Goal: Information Seeking & Learning: Learn about a topic

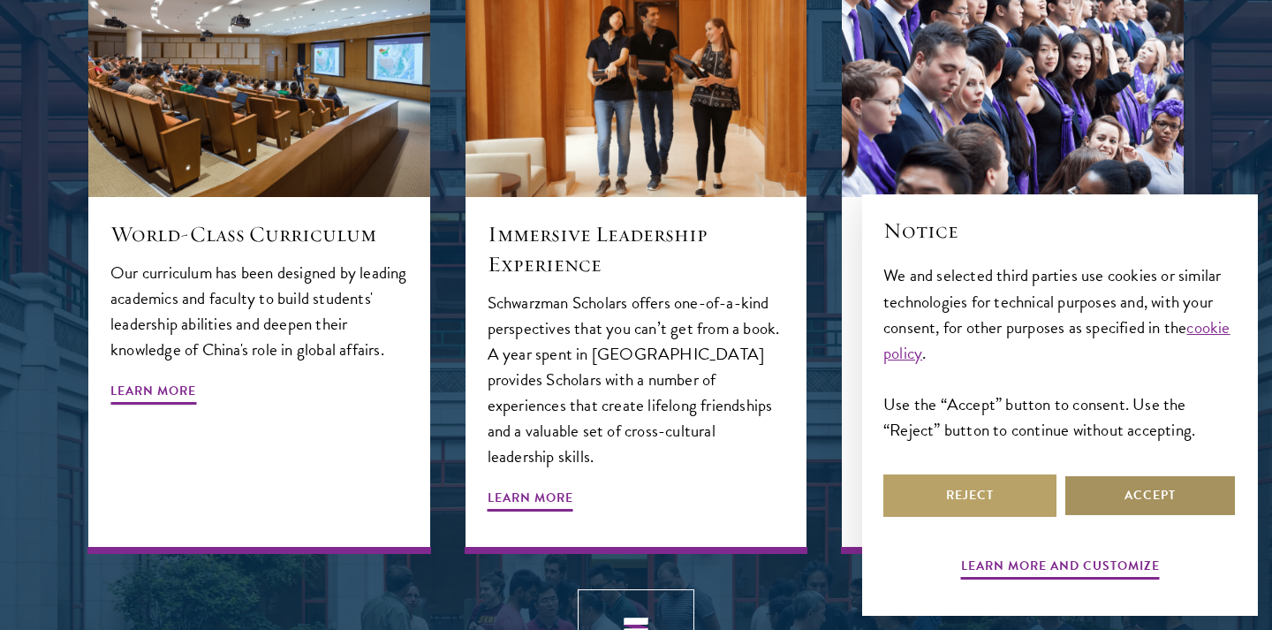
click at [1112, 502] on button "Accept" at bounding box center [1150, 495] width 173 height 42
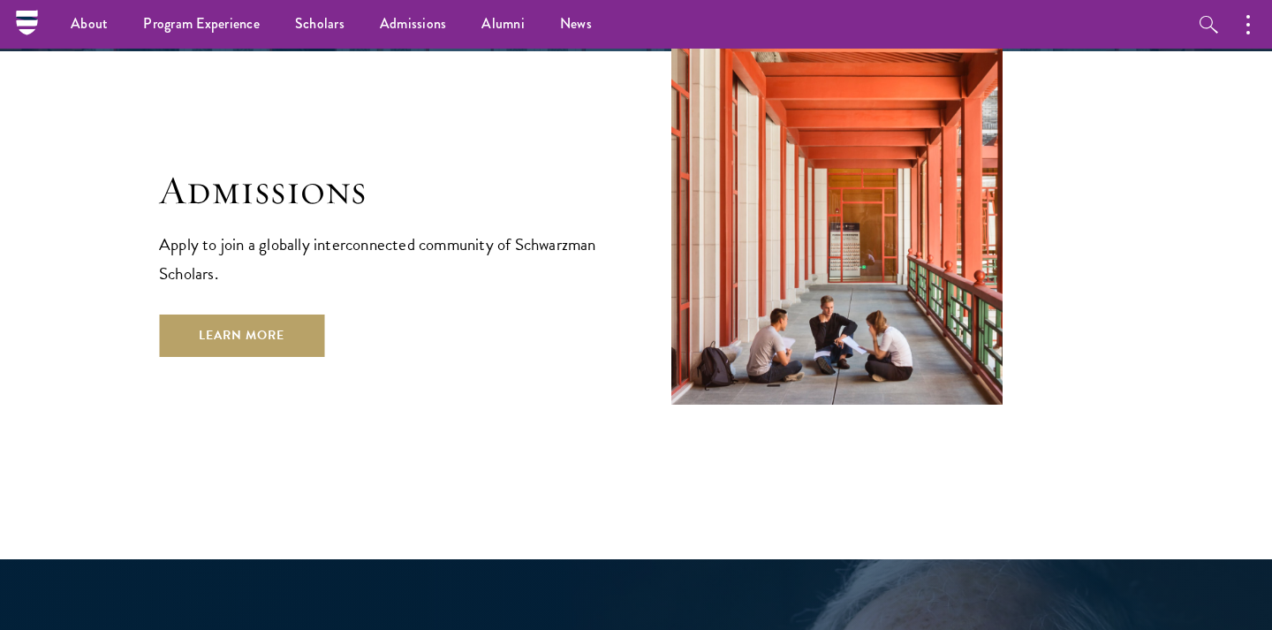
scroll to position [2757, 0]
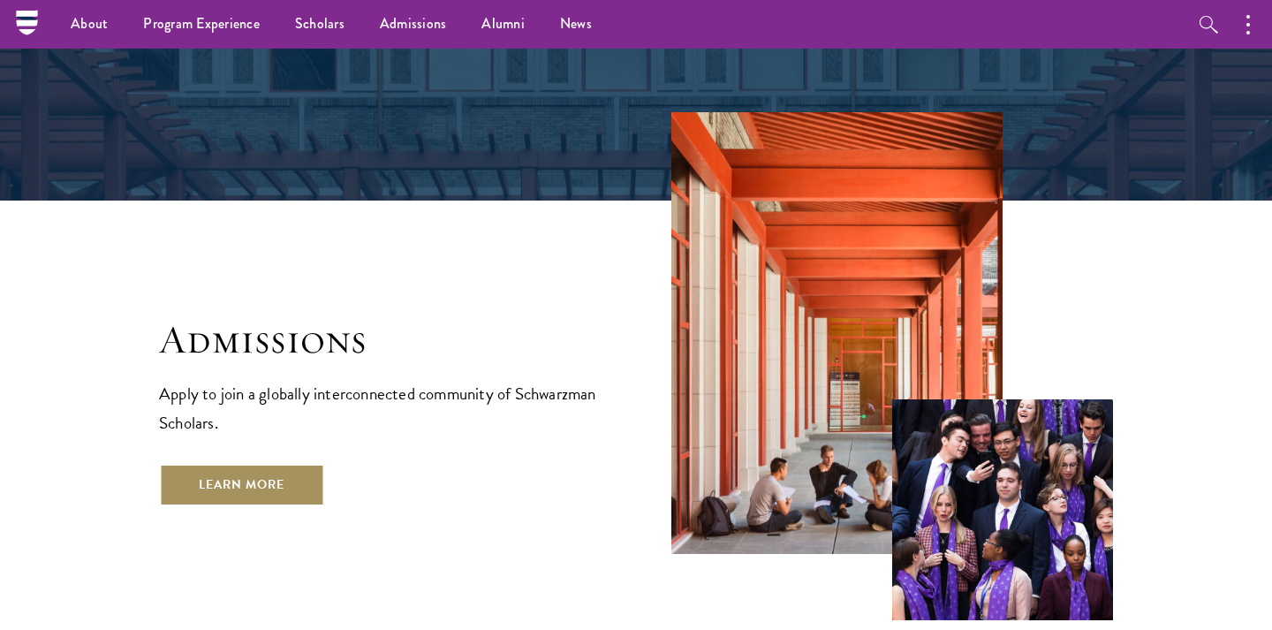
click at [282, 464] on link "Learn More" at bounding box center [241, 485] width 165 height 42
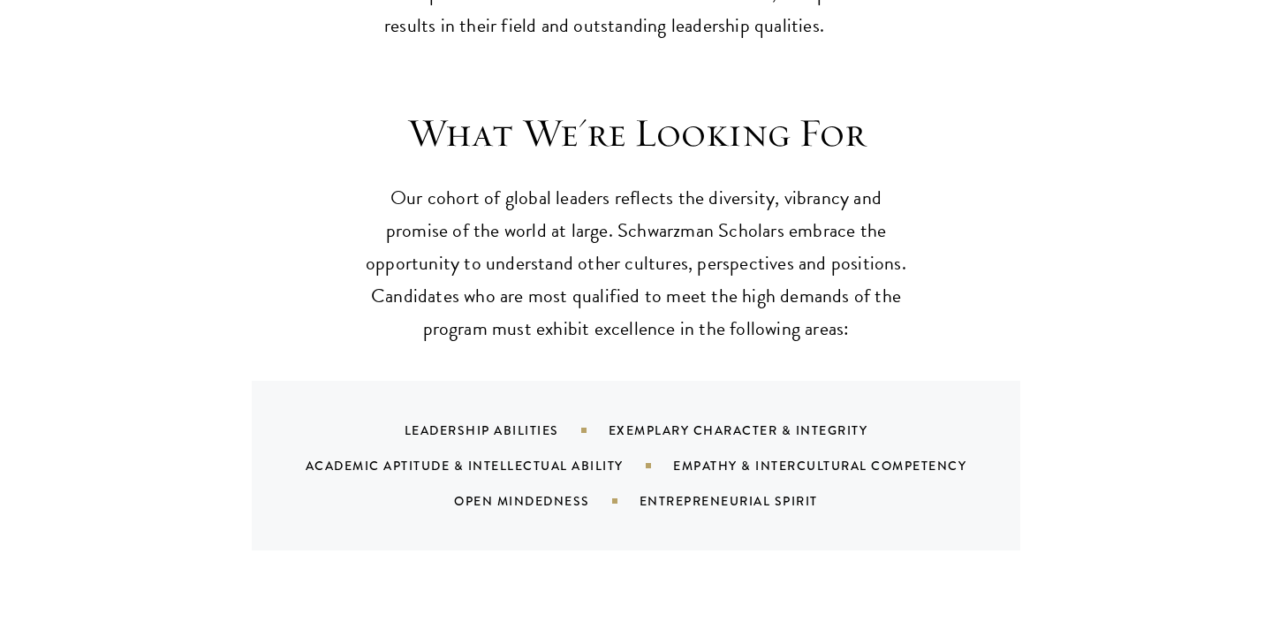
scroll to position [1640, 0]
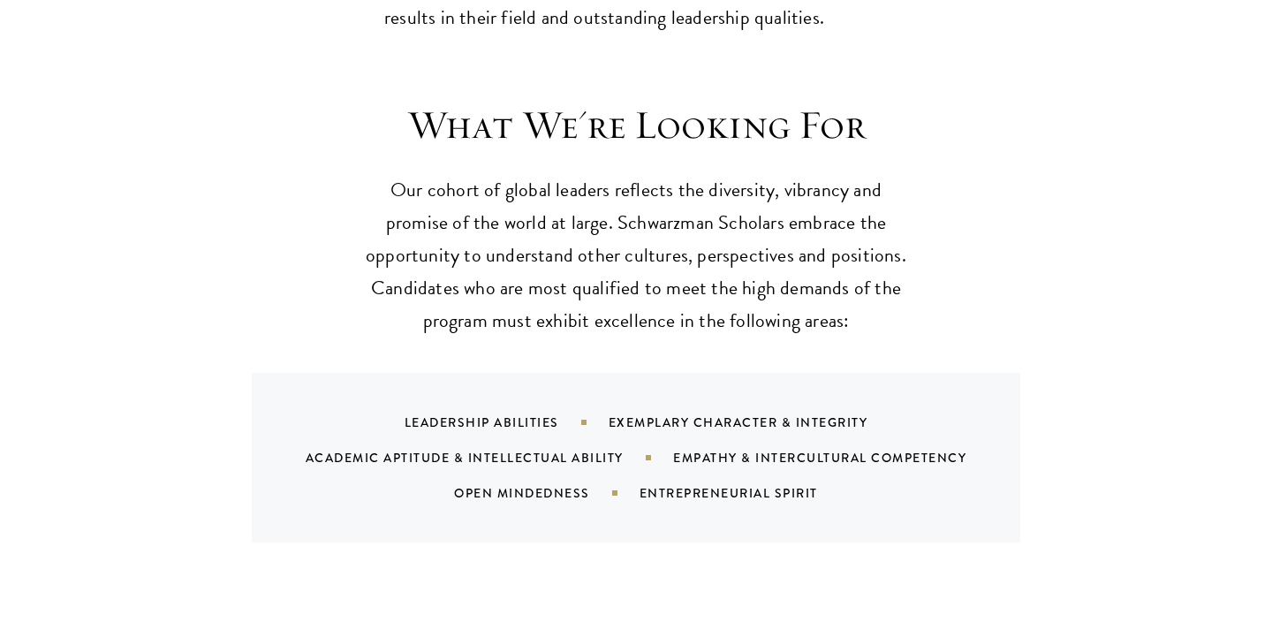
click at [436, 216] on p "Our cohort of global leaders reflects the diversity, vibrancy and promise of th…" at bounding box center [636, 255] width 548 height 163
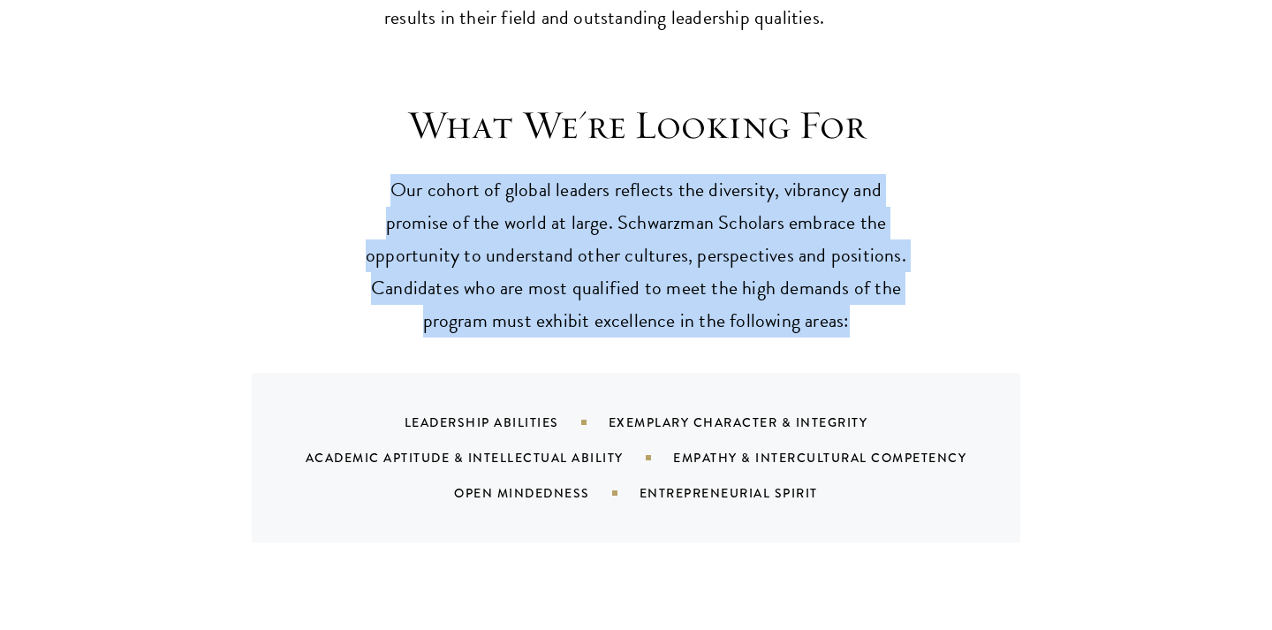
click at [436, 216] on p "Our cohort of global leaders reflects the diversity, vibrancy and promise of th…" at bounding box center [636, 255] width 548 height 163
click at [436, 174] on p "Our cohort of global leaders reflects the diversity, vibrancy and promise of th…" at bounding box center [636, 255] width 548 height 163
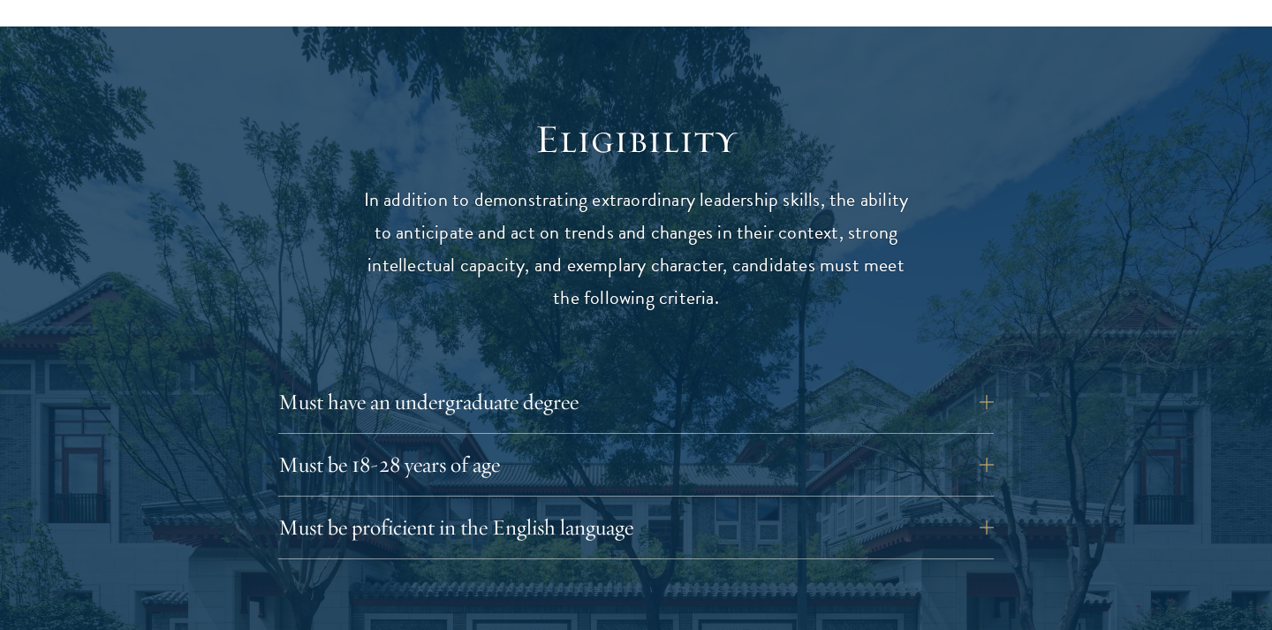
scroll to position [2295, 0]
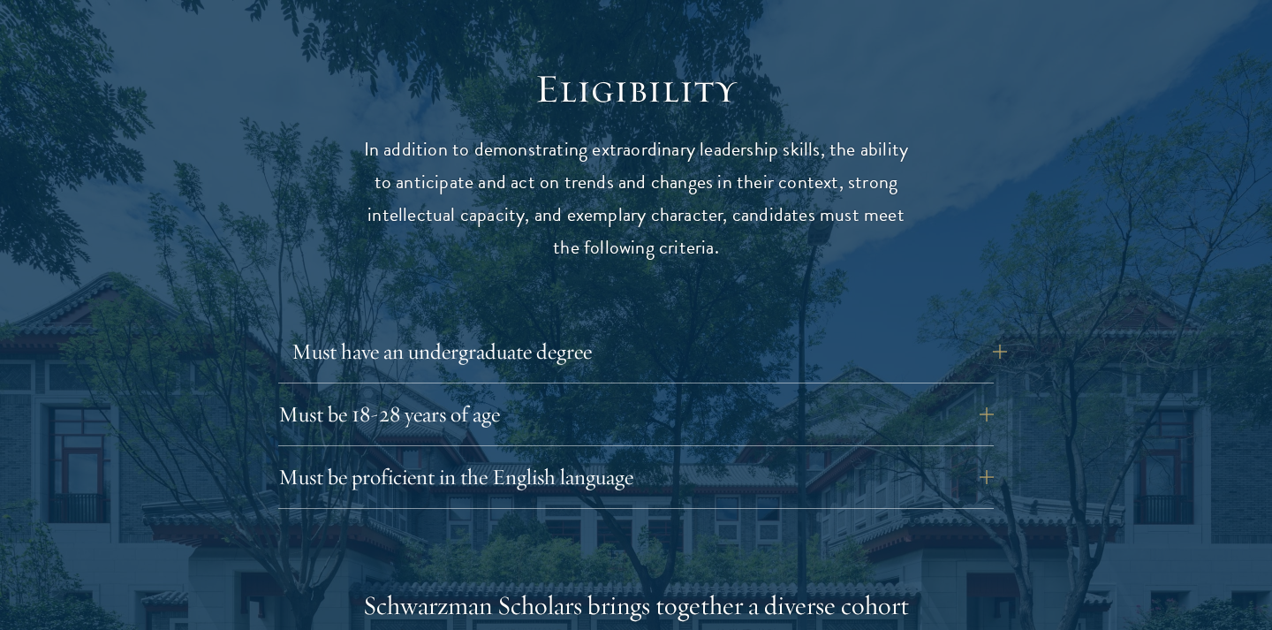
click at [505, 330] on button "Must have an undergraduate degree" at bounding box center [650, 351] width 716 height 42
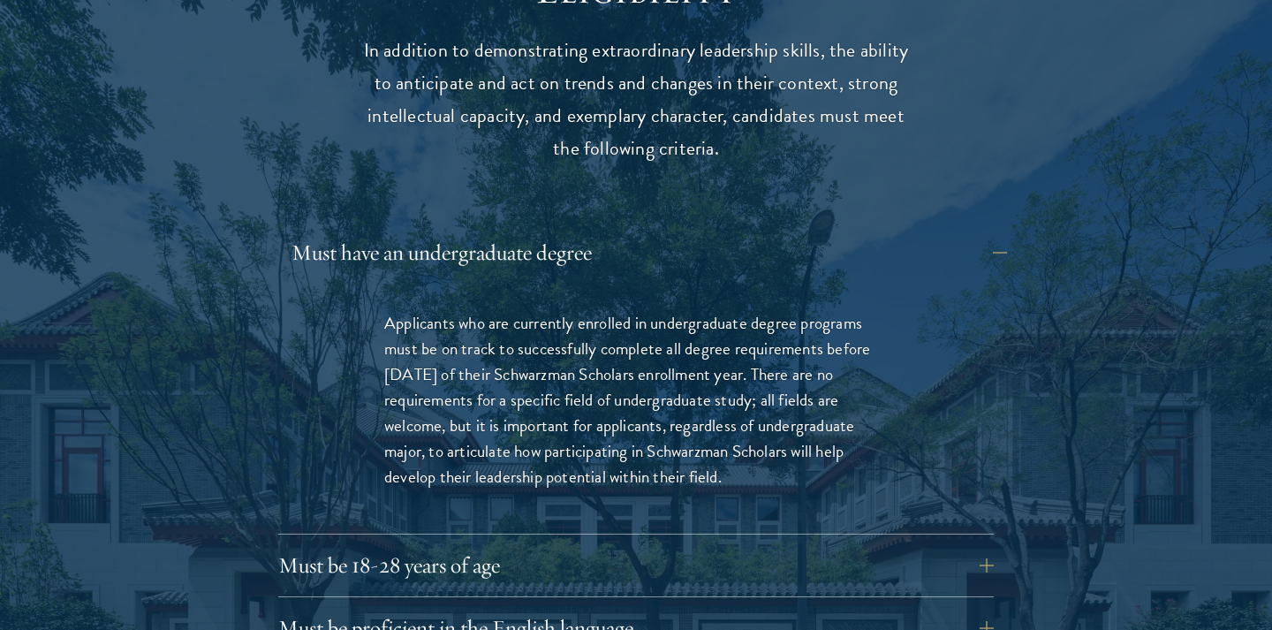
scroll to position [2418, 0]
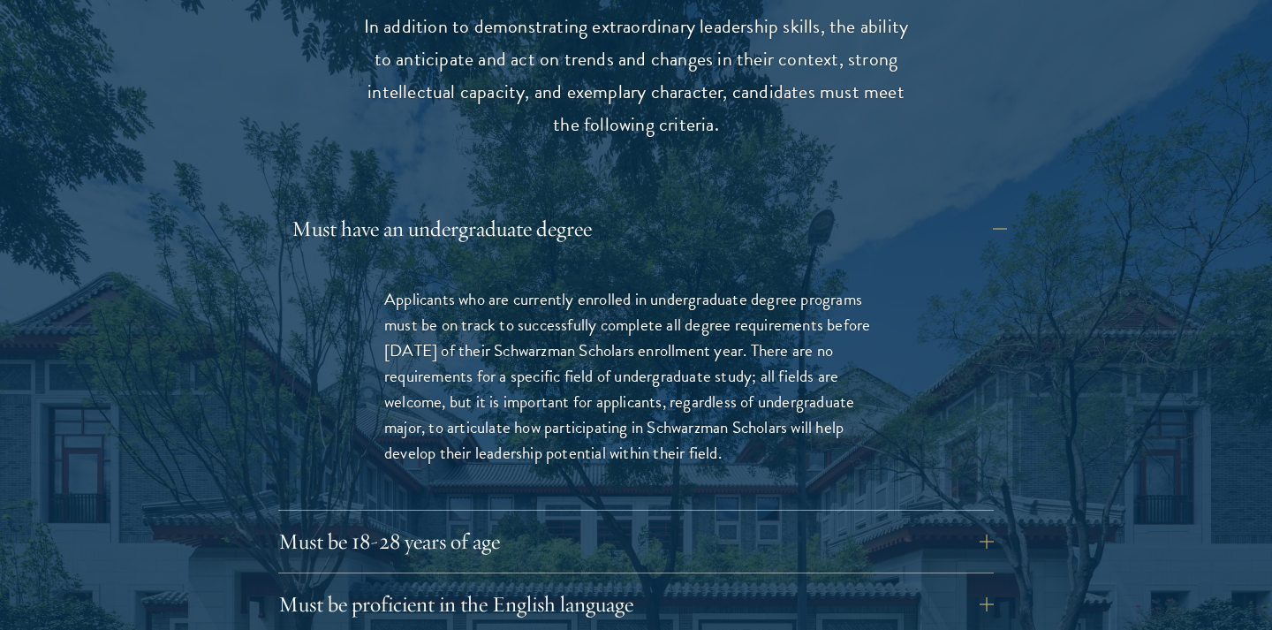
click at [542, 208] on button "Must have an undergraduate degree" at bounding box center [650, 229] width 716 height 42
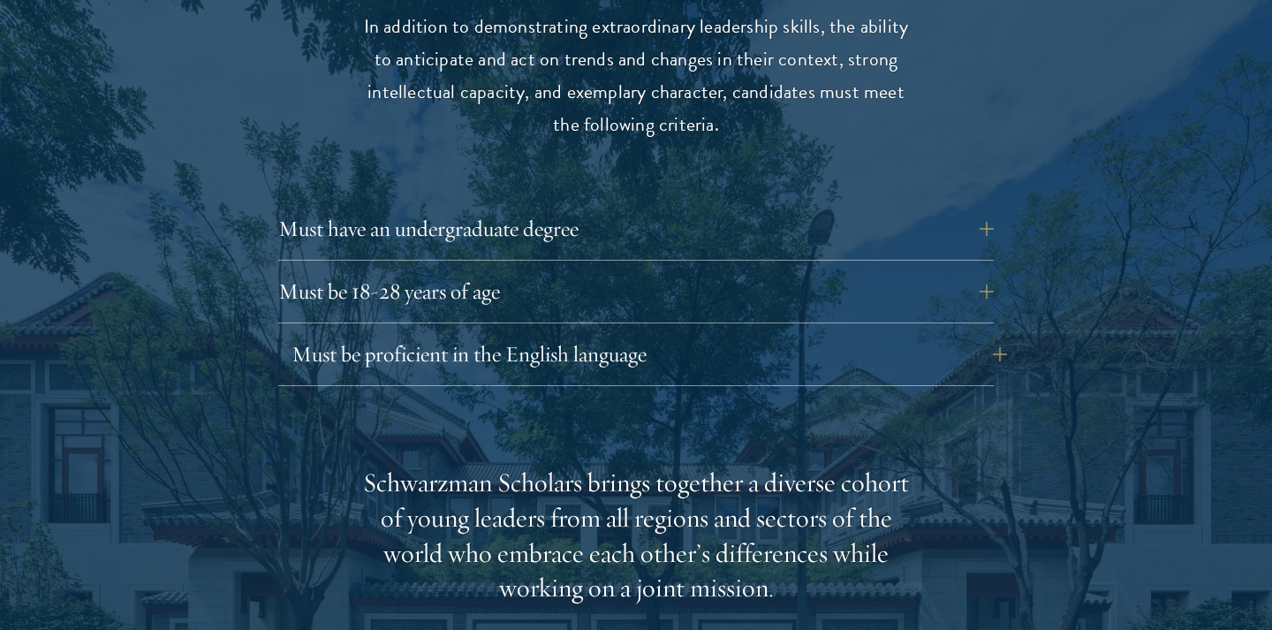
click at [530, 333] on button "Must be proficient in the English language" at bounding box center [650, 354] width 716 height 42
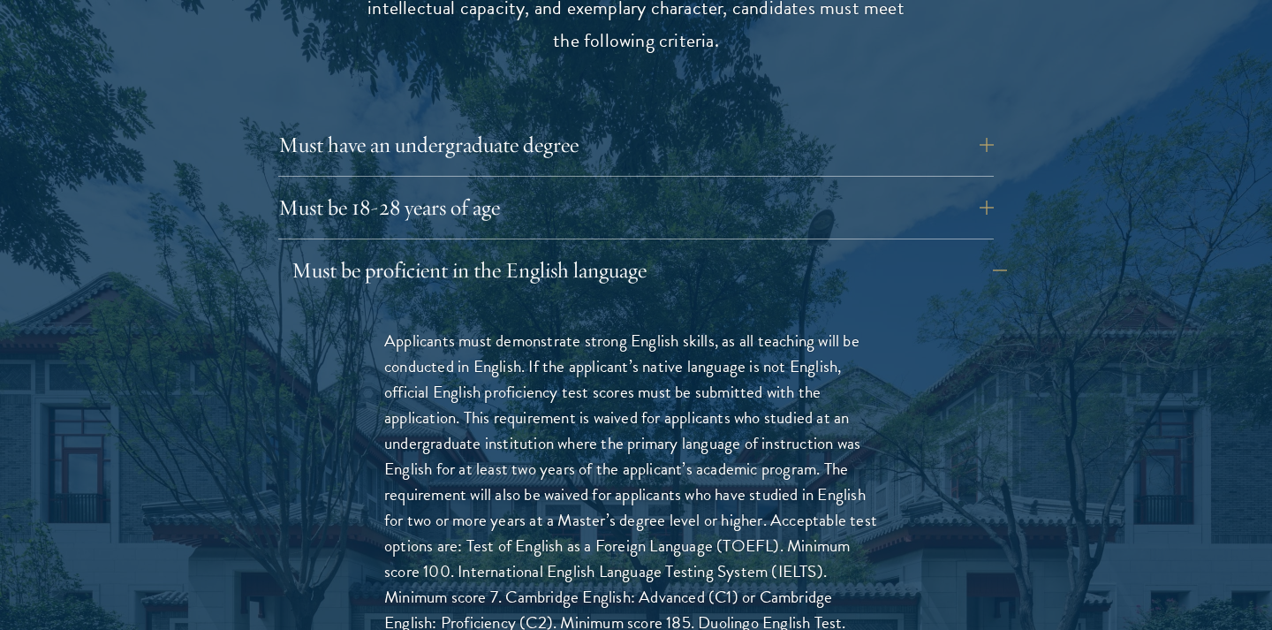
scroll to position [2593, 0]
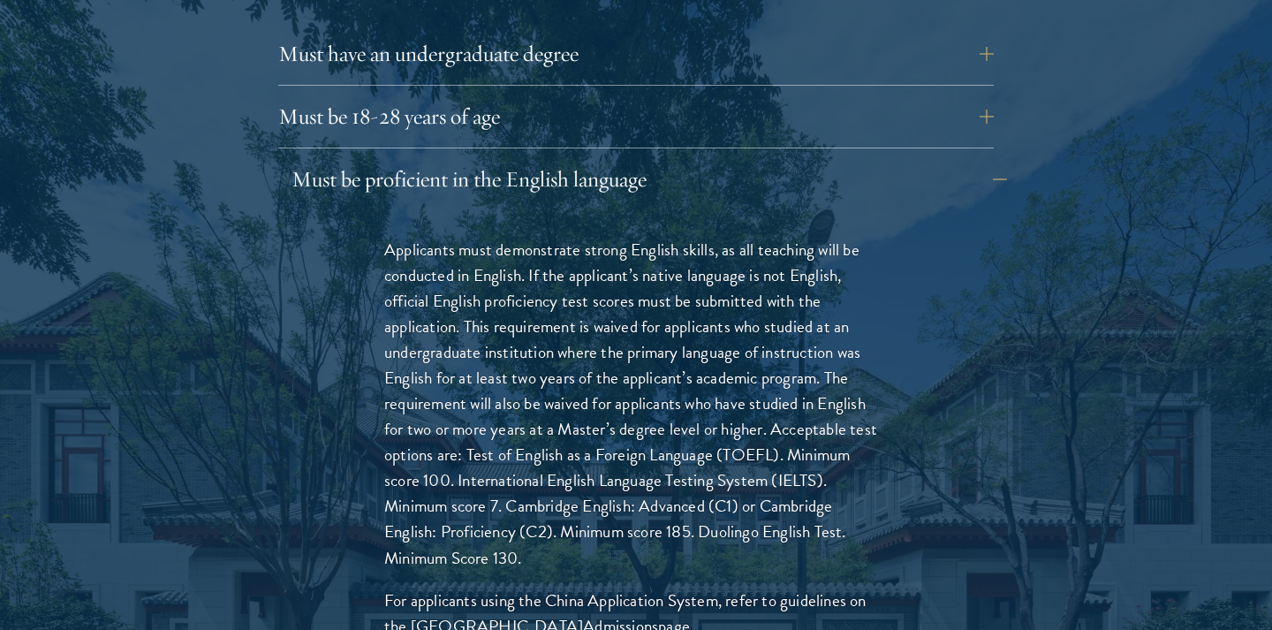
click at [587, 158] on button "Must be proficient in the English language" at bounding box center [650, 179] width 716 height 42
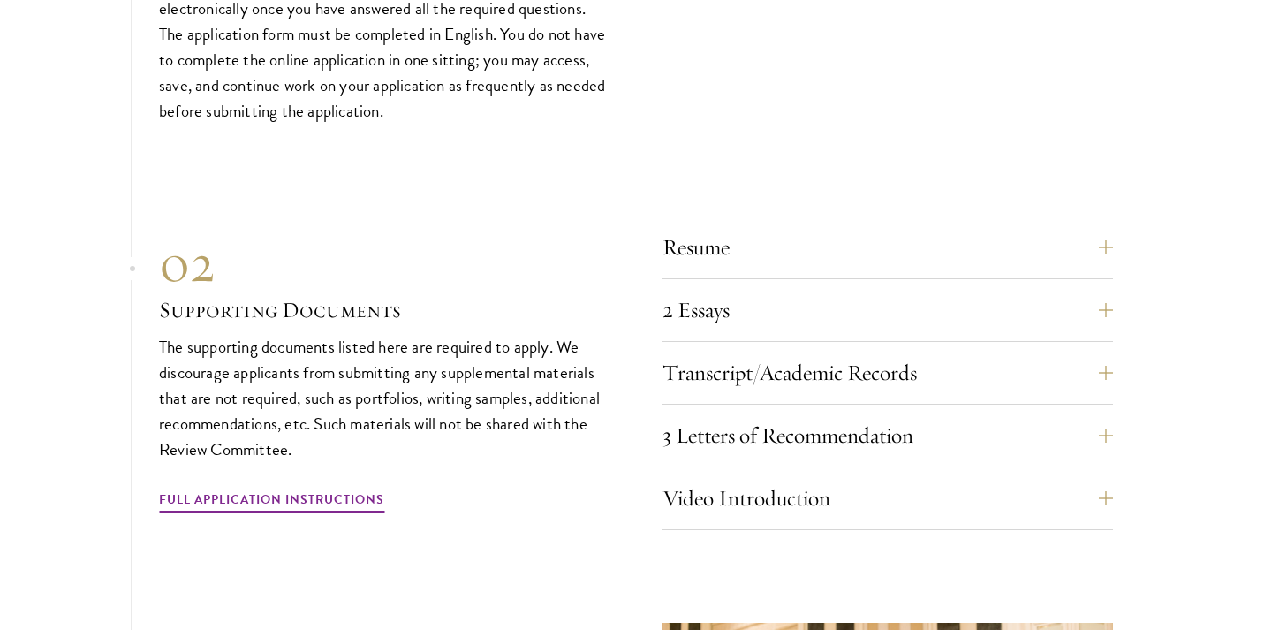
scroll to position [5447, 0]
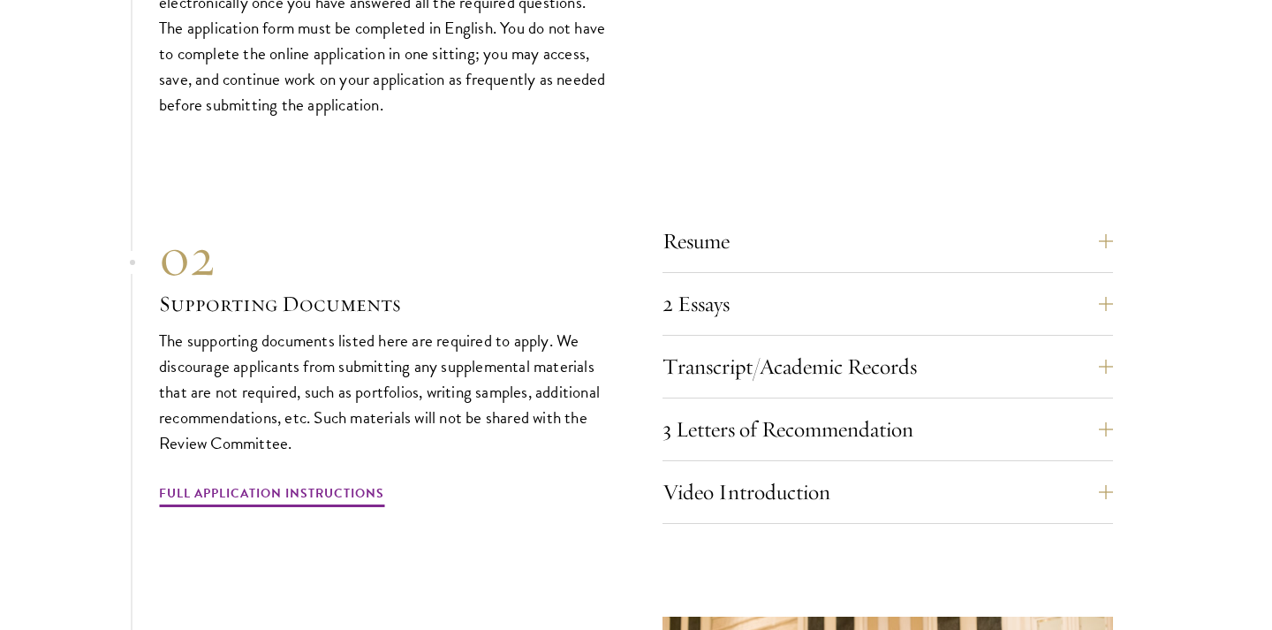
click at [334, 225] on div "02" at bounding box center [384, 257] width 451 height 64
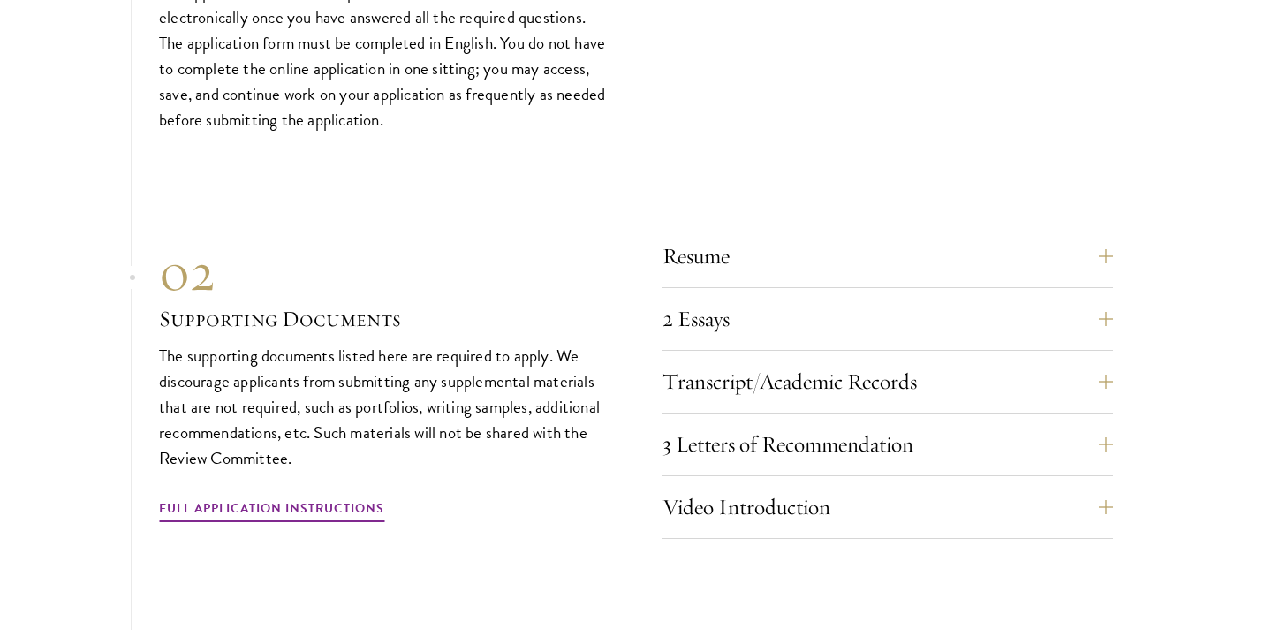
scroll to position [5434, 0]
